Goal: Task Accomplishment & Management: Manage account settings

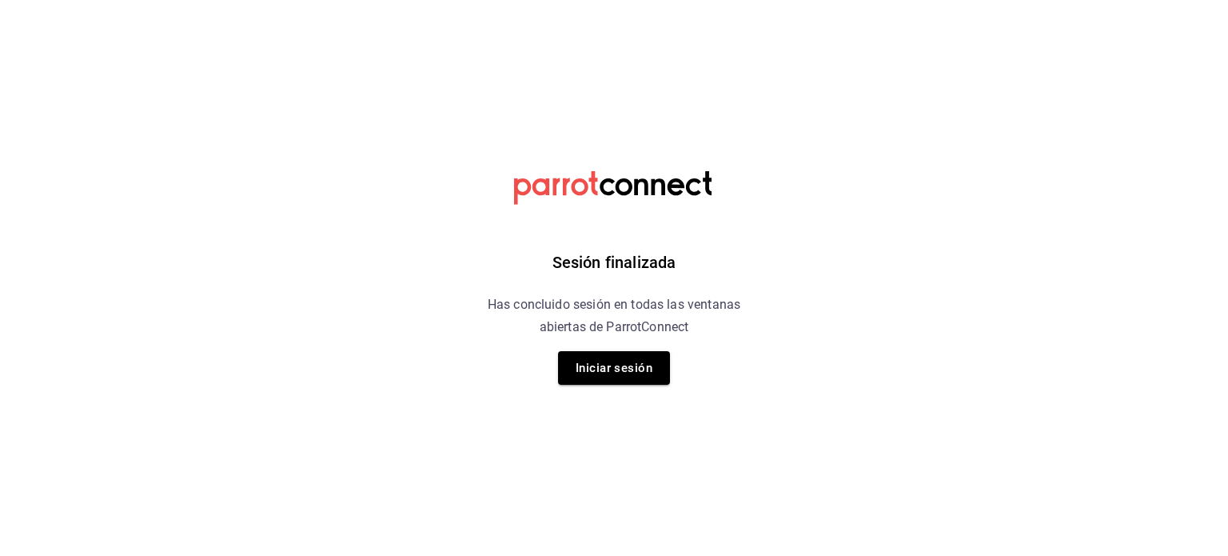
click at [556, 375] on div "Sesión finalizada Has concluido sesión en todas las ventanas abiertas de Parrot…" at bounding box center [615, 278] width 404 height 556
click at [597, 365] on button "Iniciar sesión" at bounding box center [614, 368] width 112 height 34
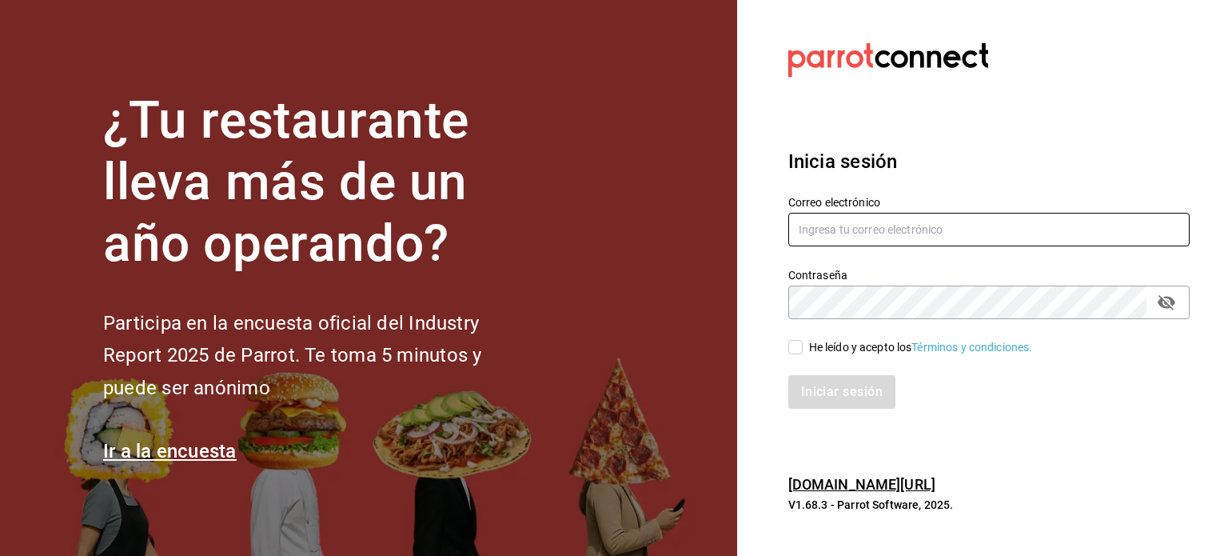
click at [850, 230] on input "text" at bounding box center [988, 230] width 401 height 34
type input "[EMAIL_ADDRESS][DOMAIN_NAME]"
click at [800, 351] on input "He leído y acepto los Términos y condiciones." at bounding box center [795, 347] width 14 height 14
checkbox input "true"
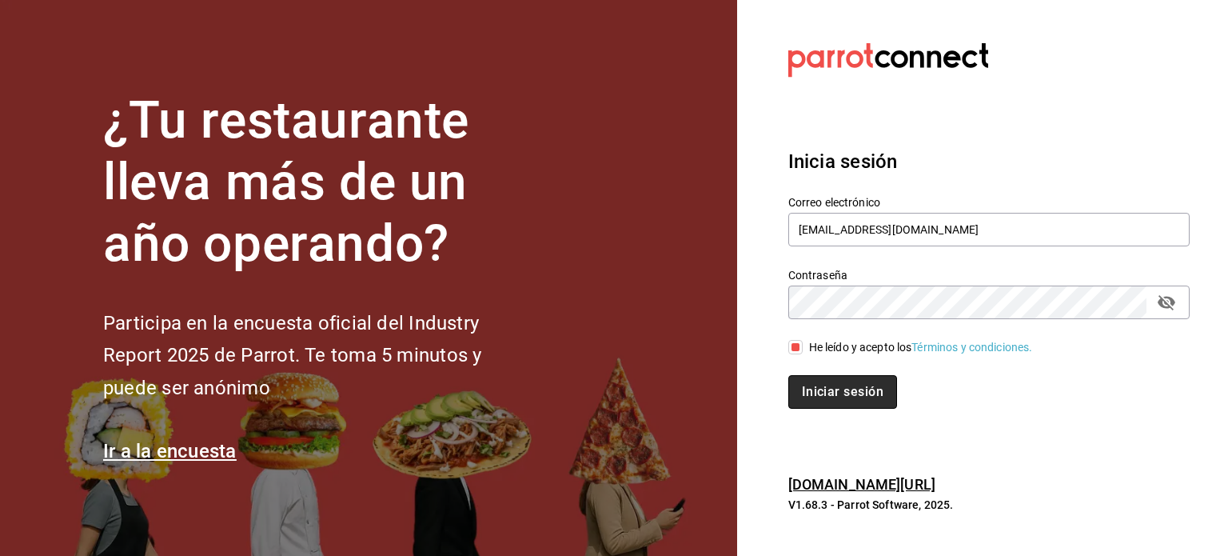
click at [802, 380] on button "Iniciar sesión" at bounding box center [842, 392] width 109 height 34
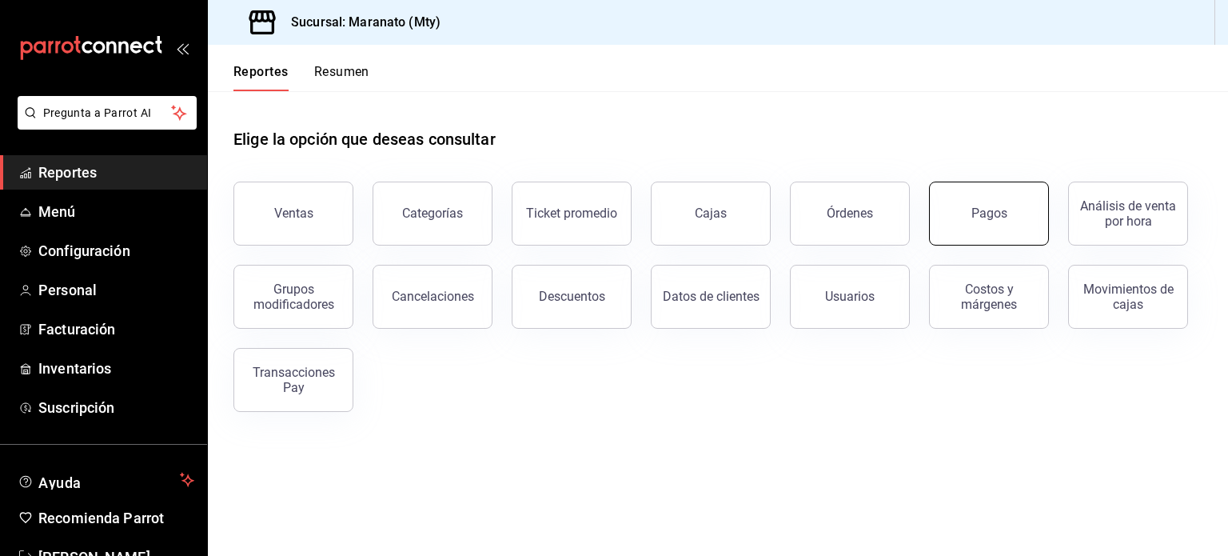
click at [971, 205] on button "Pagos" at bounding box center [989, 213] width 120 height 64
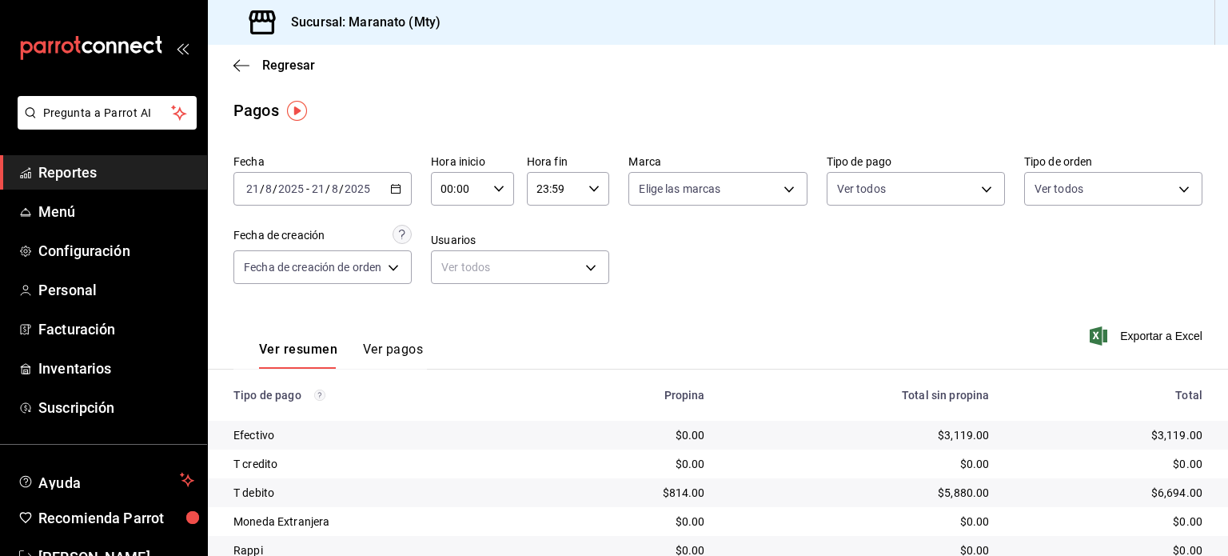
click at [232, 70] on div "Regresar" at bounding box center [718, 65] width 1020 height 41
click at [237, 66] on icon "button" at bounding box center [241, 65] width 16 height 14
